Goal: Participate in discussion: Engage in conversation with other users on a specific topic

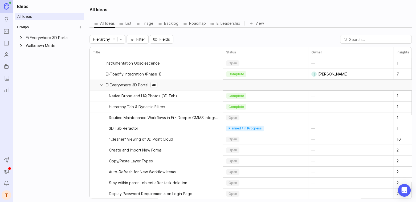
click at [5, 30] on icon "Portal" at bounding box center [6, 31] width 6 height 6
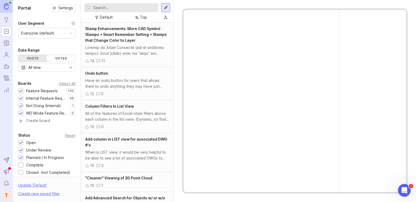
click at [164, 12] on div "Default Top" at bounding box center [127, 17] width 86 height 10
click at [164, 9] on div at bounding box center [166, 7] width 4 height 5
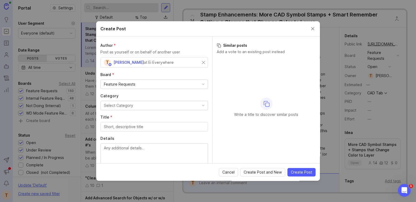
click at [131, 108] on div "Select Category" at bounding box center [118, 106] width 29 height 6
type input "gener"
click at [124, 129] on input "Title *" at bounding box center [154, 127] width 101 height 6
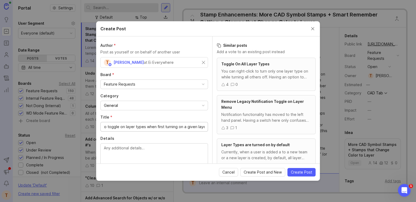
scroll to position [4, 0]
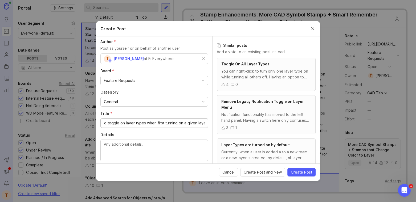
type input "Not have to toggle on layer types when first turning on a given layer"
click at [261, 148] on div "Layer Types are turned on by default Currently, when a user is added a to a new…" at bounding box center [266, 155] width 99 height 33
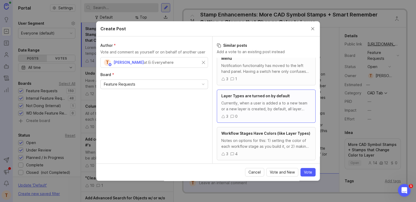
scroll to position [49, 0]
click at [308, 171] on span "Vote" at bounding box center [308, 172] width 8 height 5
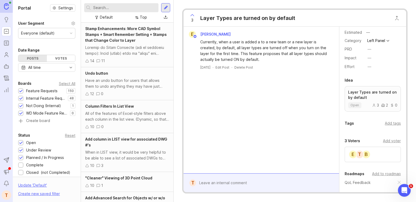
scroll to position [77, 0]
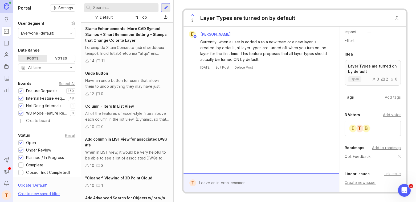
click at [364, 130] on div "b" at bounding box center [366, 128] width 9 height 9
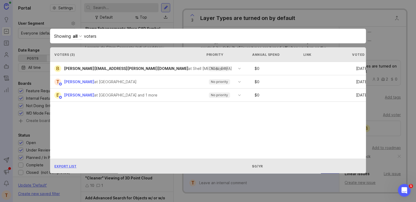
click at [371, 81] on div "Showing all voters Voters ( 3 ) Priority Annual Spend Link Voted b [PERSON_NAME…" at bounding box center [208, 101] width 333 height 162
click at [365, 57] on div "Voters ( 3 ) Priority Annual Spend Link Voted" at bounding box center [229, 54] width 359 height 15
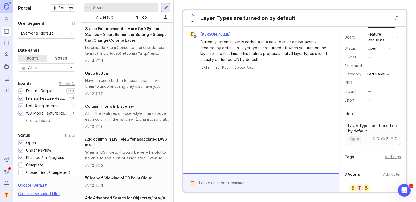
scroll to position [0, 0]
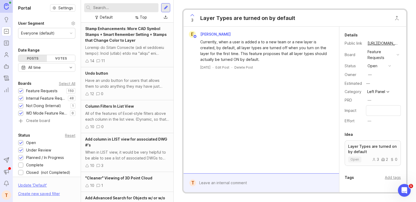
click at [320, 118] on div "E [PERSON_NAME] Currently, when a user is added a to a new team or a new layer …" at bounding box center [261, 100] width 156 height 147
click at [373, 125] on div "Details Public link [URL][DOMAIN_NAME] Board Feature Requests Status open Owner…" at bounding box center [372, 171] width 67 height 288
click at [374, 112] on input "Impact" at bounding box center [383, 111] width 28 height 6
click at [344, 113] on div "Details Public link [URL][DOMAIN_NAME] Board Feature Requests Status open Owner…" at bounding box center [372, 78] width 67 height 93
click at [357, 127] on div "Details Public link [URL][DOMAIN_NAME] Board Feature Requests Status open Owner…" at bounding box center [372, 171] width 67 height 288
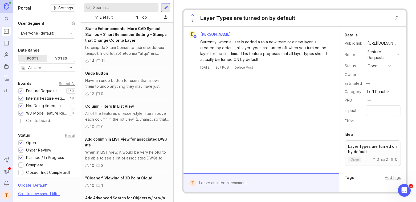
click at [386, 177] on div "Add tags" at bounding box center [393, 178] width 16 height 6
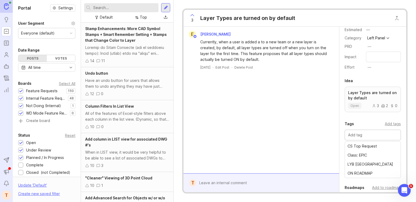
scroll to position [55, 0]
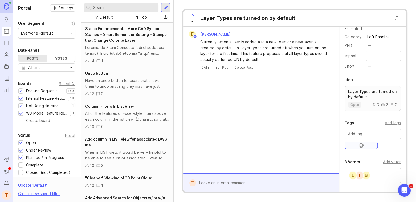
click at [323, 155] on div "E [PERSON_NAME] Currently, when a user is added a to a new team or a new layer …" at bounding box center [261, 100] width 156 height 147
click at [360, 136] on input "text" at bounding box center [372, 134] width 49 height 6
click at [329, 140] on div "E [PERSON_NAME] Currently, when a user is added a to a new team or a new layer …" at bounding box center [261, 100] width 156 height 147
click at [206, 183] on div at bounding box center [265, 183] width 138 height 10
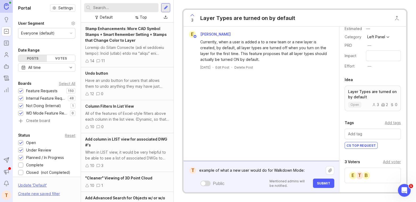
paste textarea "[DOMAIN_NAME][URL]"
type textarea "example of what a new user would do for Walkdown Mode: [DOMAIN_NAME][URL]"
